Goal: Transaction & Acquisition: Obtain resource

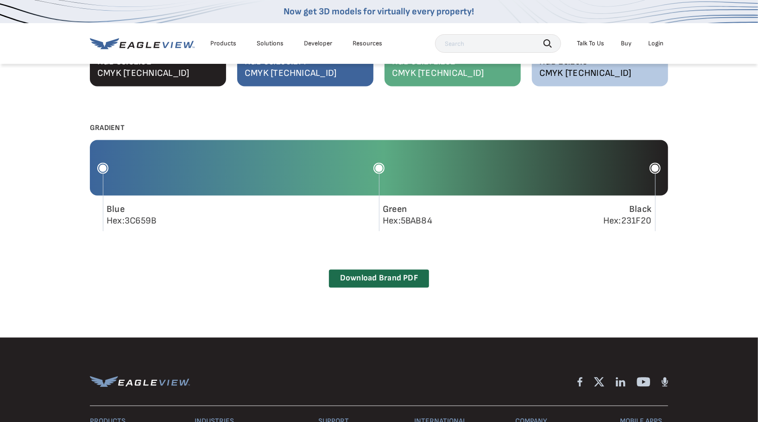
scroll to position [903, 0]
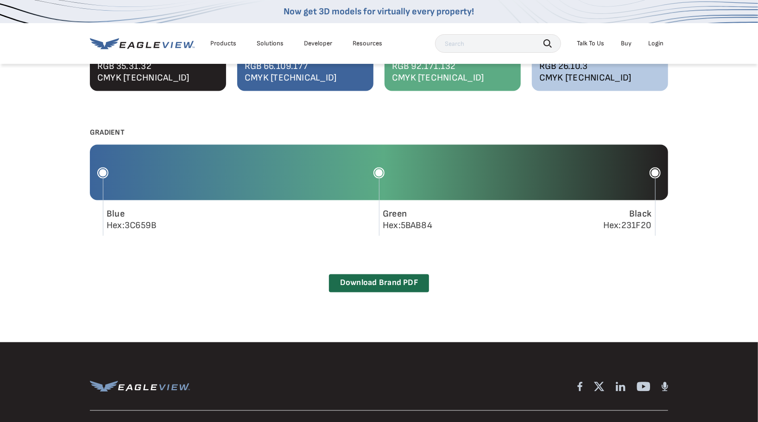
click at [104, 169] on icon at bounding box center [102, 173] width 11 height 11
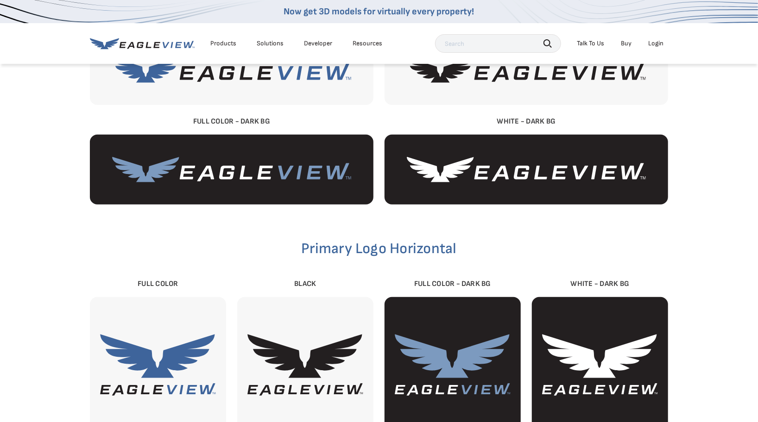
scroll to position [361, 0]
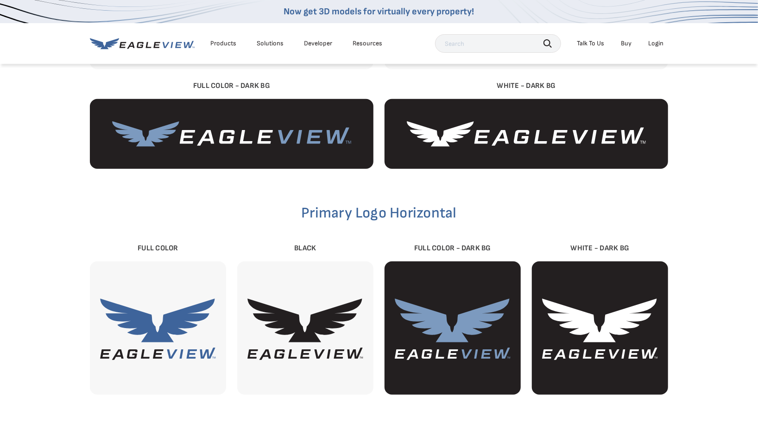
click at [458, 320] on img at bounding box center [452, 328] width 136 height 89
click at [451, 336] on img at bounding box center [452, 328] width 136 height 89
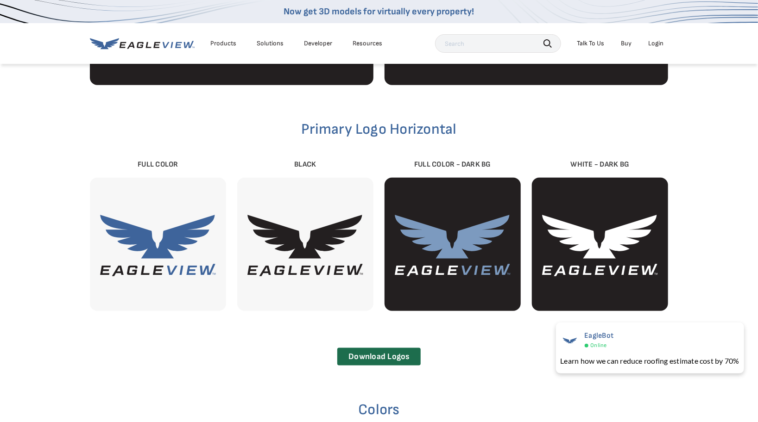
scroll to position [446, 0]
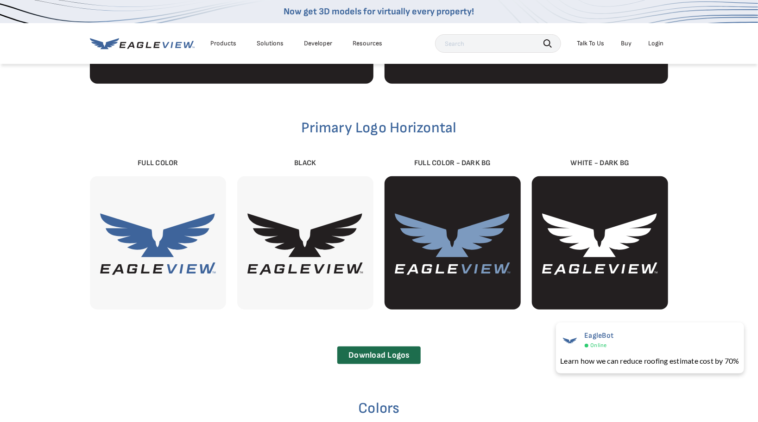
click at [420, 275] on img at bounding box center [452, 243] width 136 height 89
click at [384, 357] on link "Download Logos" at bounding box center [378, 356] width 83 height 18
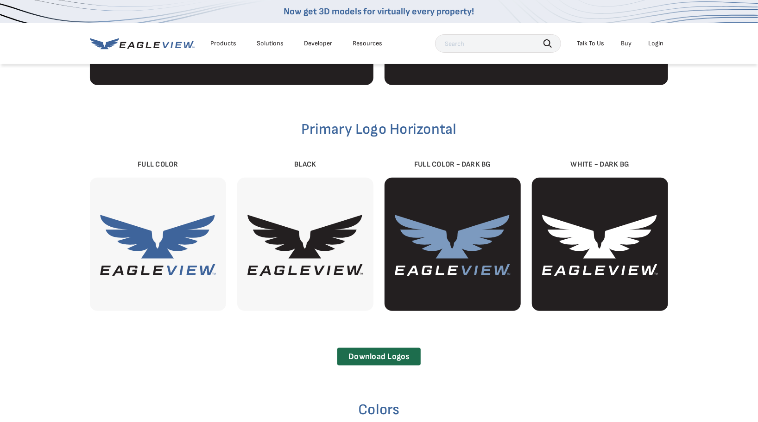
click at [445, 225] on img at bounding box center [452, 244] width 136 height 89
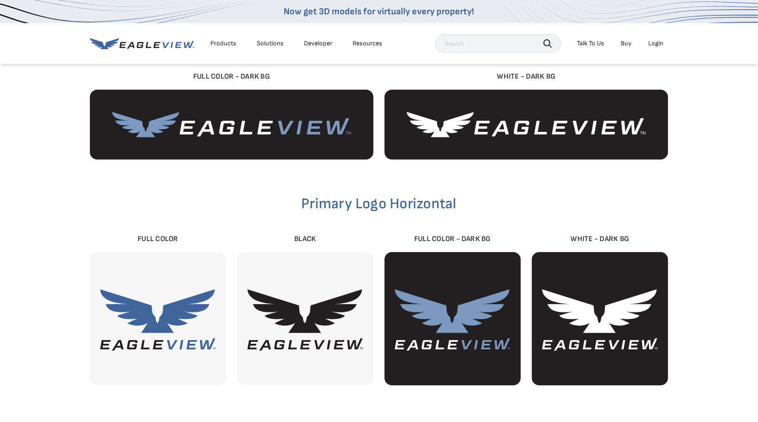
scroll to position [383, 0]
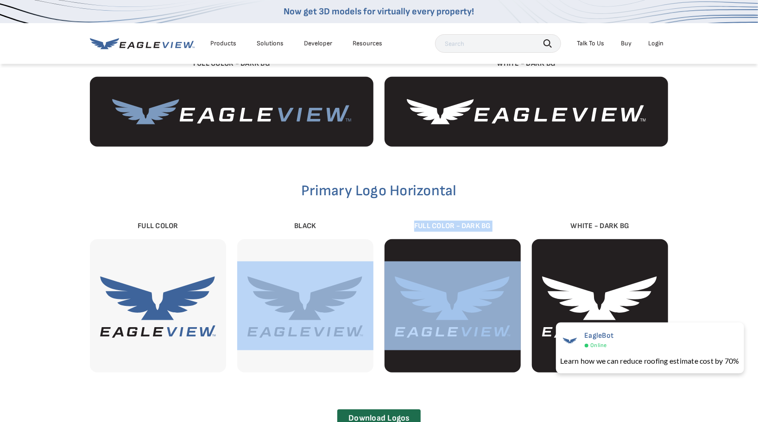
drag, startPoint x: 375, startPoint y: 231, endPoint x: 512, endPoint y: 360, distance: 188.0
click at [512, 360] on div "Full Color Black Full Color - Dark [PERSON_NAME] - Dark BG" at bounding box center [379, 297] width 578 height 152
click at [512, 360] on div at bounding box center [452, 305] width 136 height 133
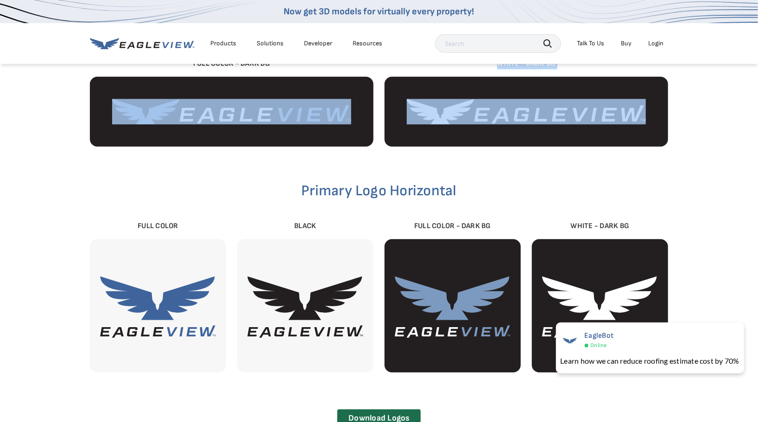
drag, startPoint x: 80, startPoint y: 74, endPoint x: 362, endPoint y: 154, distance: 292.9
click at [362, 154] on div "Primary Logo Horizontal Full Color Black Full Color - Dark [PERSON_NAME] - Dark…" at bounding box center [379, 367] width 758 height 991
click at [382, 156] on div "Primary Logo Horizontal Full Color Black Full Color - Dark [PERSON_NAME] - Dark…" at bounding box center [379, 367] width 578 height 891
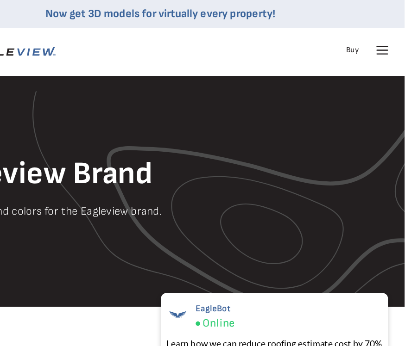
scroll to position [0, 0]
